Goal: Find contact information: Find contact information

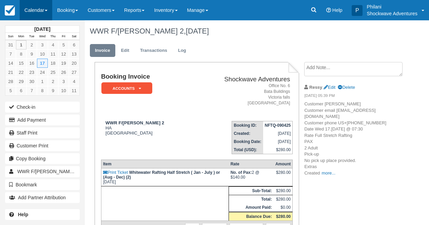
click at [34, 5] on link "Calendar" at bounding box center [36, 10] width 33 height 20
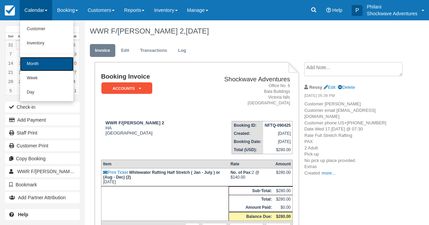
click at [56, 66] on link "Month" at bounding box center [47, 64] width 54 height 14
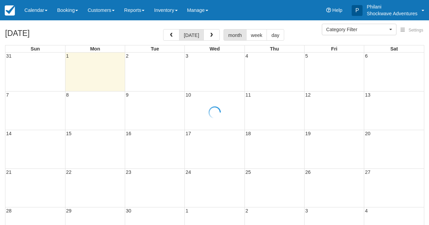
select select
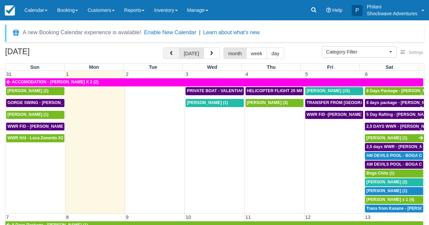
click at [173, 57] on button "button" at bounding box center [171, 53] width 16 height 12
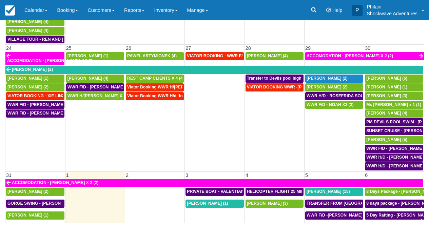
scroll to position [406, 0]
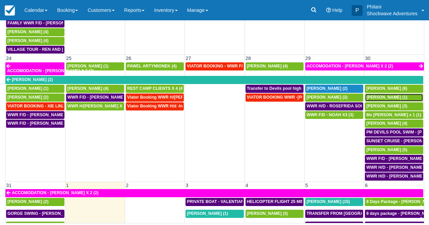
click at [380, 95] on span "Mary Beth Onkka (1)" at bounding box center [386, 97] width 41 height 5
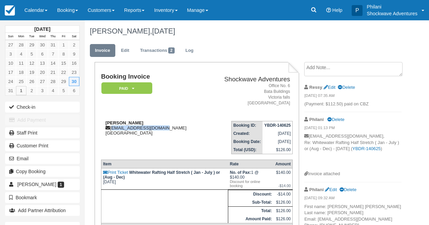
drag, startPoint x: 0, startPoint y: 0, endPoint x: 169, endPoint y: 129, distance: 212.9
click at [169, 129] on div "[PERSON_NAME] [EMAIL_ADDRESS][DOMAIN_NAME] [GEOGRAPHIC_DATA]" at bounding box center [153, 127] width 104 height 15
copy div "[EMAIL_ADDRESS][DOMAIN_NAME]"
click at [33, 9] on link "Calendar" at bounding box center [36, 10] width 33 height 20
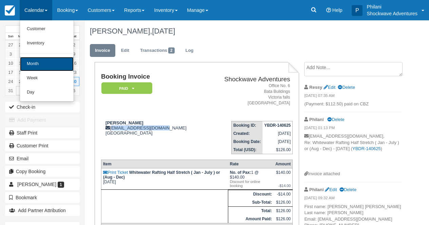
click at [47, 71] on link "Month" at bounding box center [47, 64] width 54 height 14
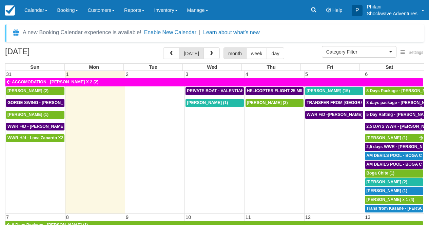
select select
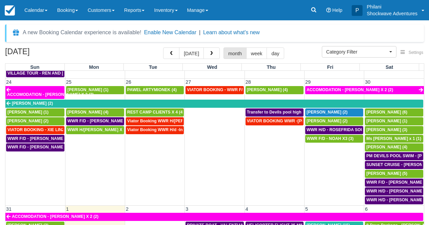
scroll to position [464, 0]
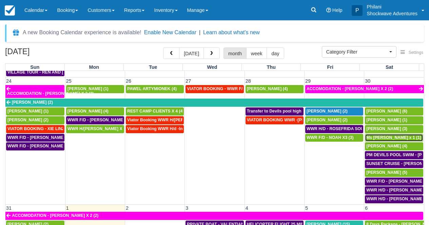
click at [388, 135] on span "Ms Wang Ying x 1 (1)" at bounding box center [393, 137] width 55 height 5
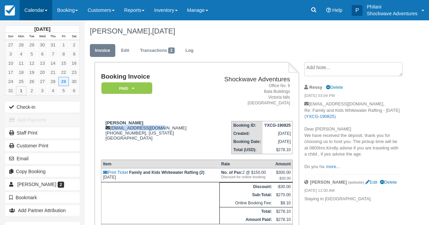
click at [38, 8] on link "Calendar" at bounding box center [36, 10] width 33 height 20
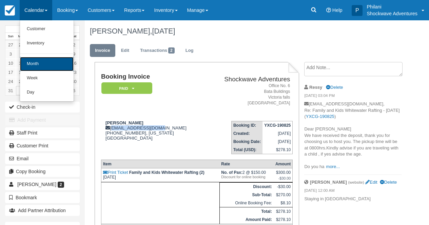
click at [52, 59] on link "Month" at bounding box center [47, 64] width 54 height 14
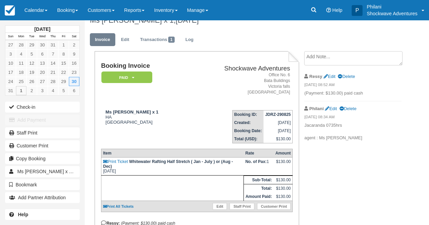
scroll to position [11, 0]
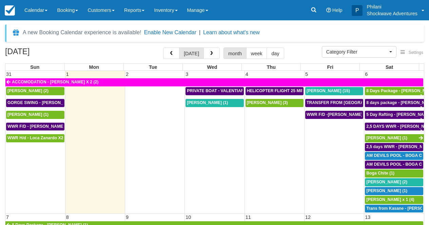
select select
click at [168, 54] on button "button" at bounding box center [171, 53] width 16 height 12
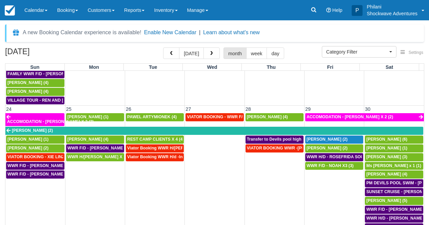
scroll to position [445, 0]
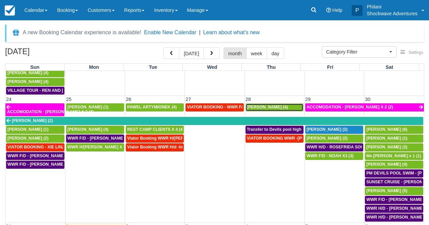
click at [276, 105] on span "Baskar Masilamani (4)" at bounding box center [267, 107] width 41 height 5
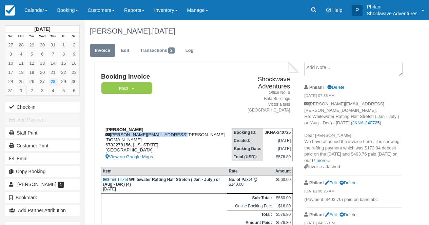
drag, startPoint x: 110, startPoint y: 130, endPoint x: 177, endPoint y: 131, distance: 66.5
click at [177, 131] on div "[PERSON_NAME] [PERSON_NAME][EMAIL_ADDRESS][PERSON_NAME][DOMAIN_NAME] 6782278156…" at bounding box center [164, 144] width 127 height 34
copy div "[PERSON_NAME][EMAIL_ADDRESS][PERSON_NAME][DOMAIN_NAME]"
